Goal: Task Accomplishment & Management: Use online tool/utility

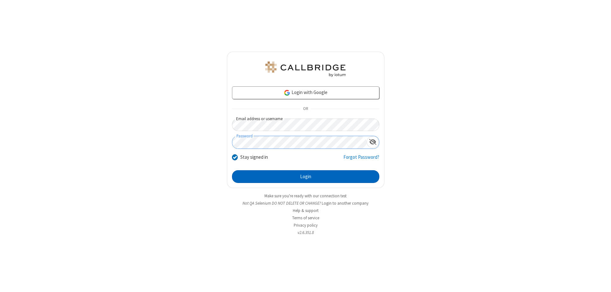
click at [306, 176] on button "Login" at bounding box center [305, 176] width 147 height 13
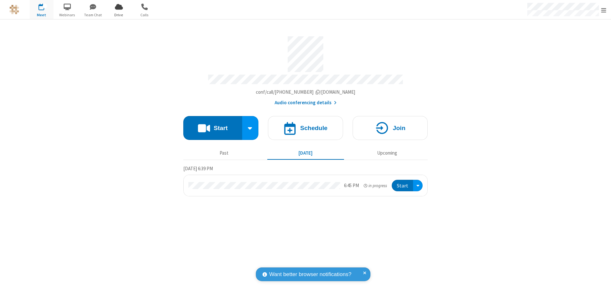
click at [604, 10] on span "Open menu" at bounding box center [604, 10] width 5 height 6
click at [119, 15] on span "Drive" at bounding box center [119, 15] width 24 height 6
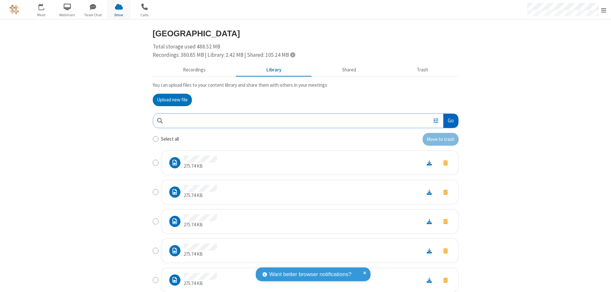
click at [448, 120] on button "Go" at bounding box center [451, 121] width 15 height 14
click at [170, 100] on button "Upload new file" at bounding box center [172, 100] width 39 height 13
